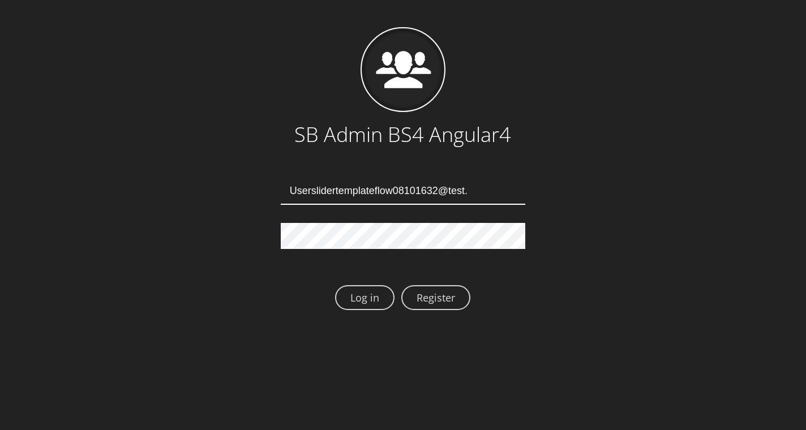
type input "[EMAIL_ADDRESS][DOMAIN_NAME]"
